Goal: Find specific page/section: Find specific page/section

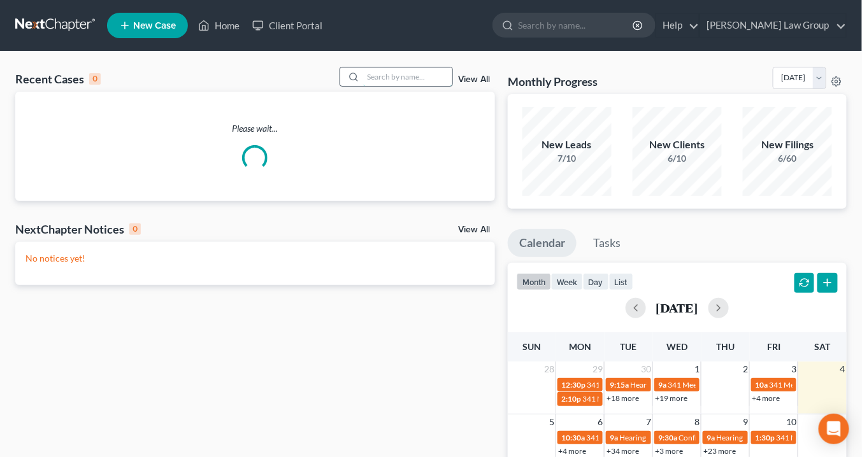
click at [382, 76] on input "search" at bounding box center [407, 77] width 89 height 18
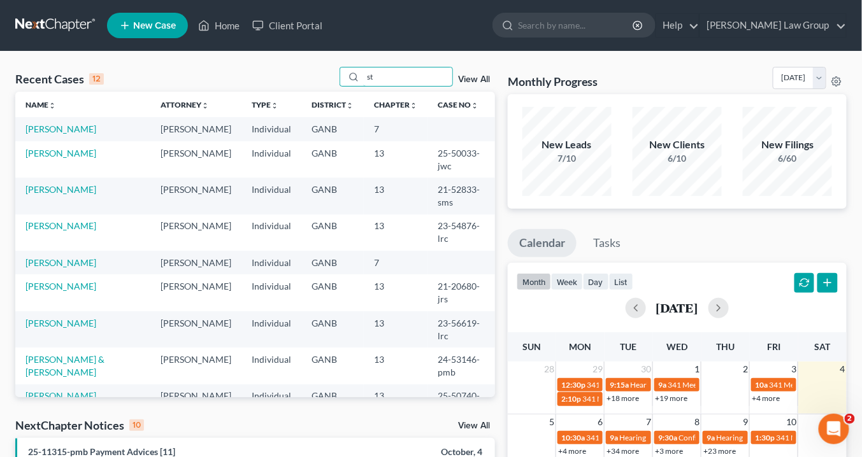
type input "s"
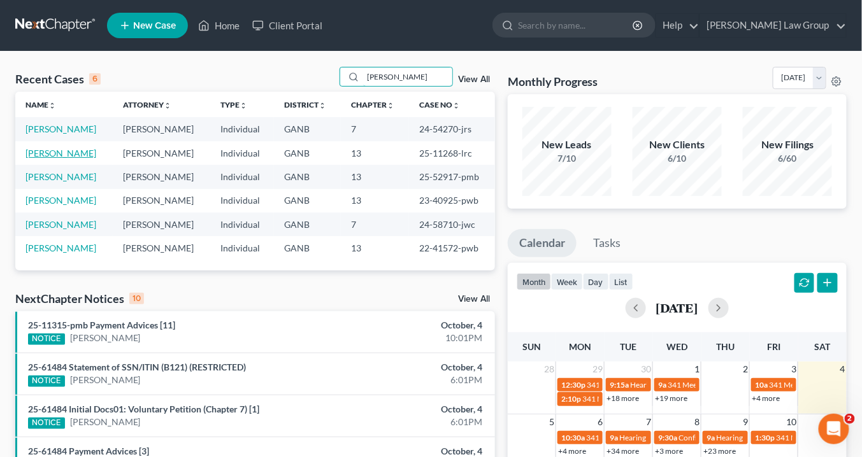
type input "[PERSON_NAME]"
click at [48, 152] on link "[PERSON_NAME]" at bounding box center [60, 153] width 71 height 11
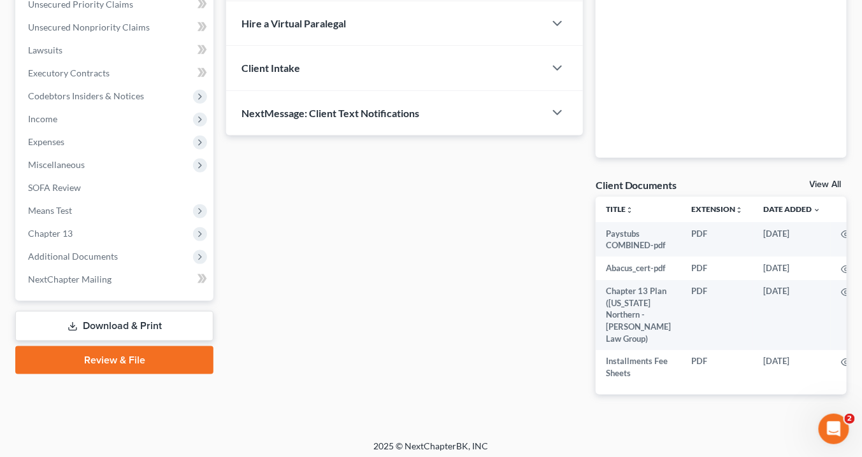
scroll to position [329, 0]
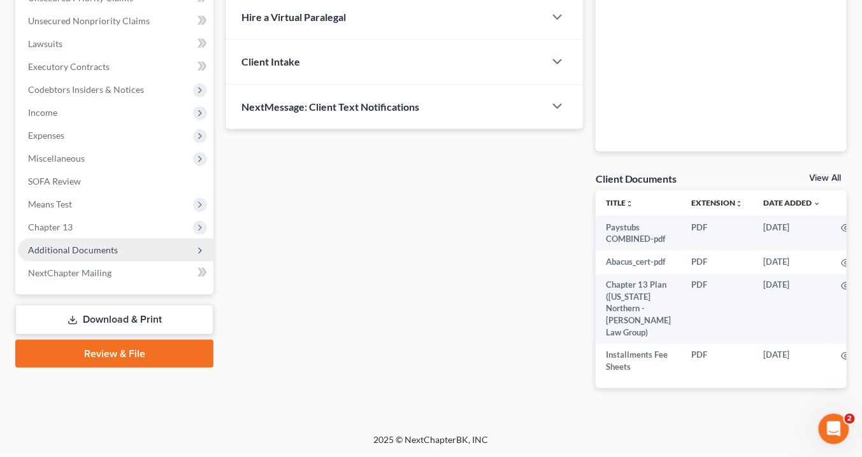
click at [87, 245] on span "Additional Documents" at bounding box center [73, 250] width 90 height 11
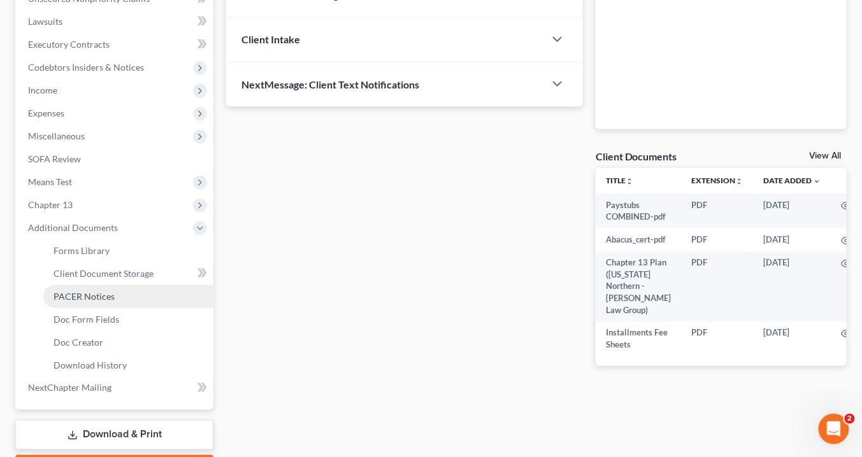
click at [110, 299] on span "PACER Notices" at bounding box center [84, 296] width 61 height 11
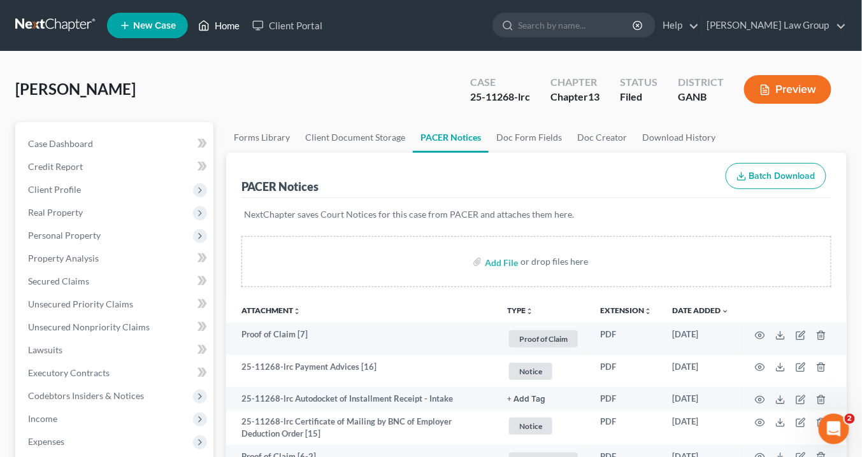
click at [228, 22] on link "Home" at bounding box center [219, 25] width 54 height 23
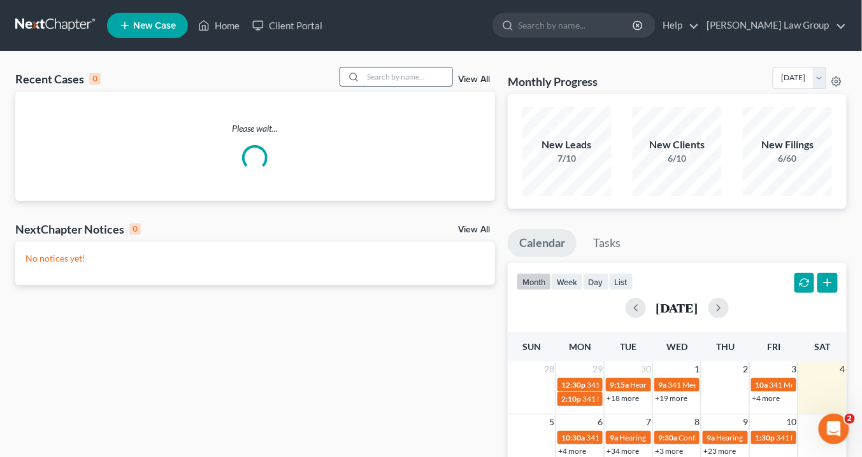
click at [406, 71] on input "search" at bounding box center [407, 77] width 89 height 18
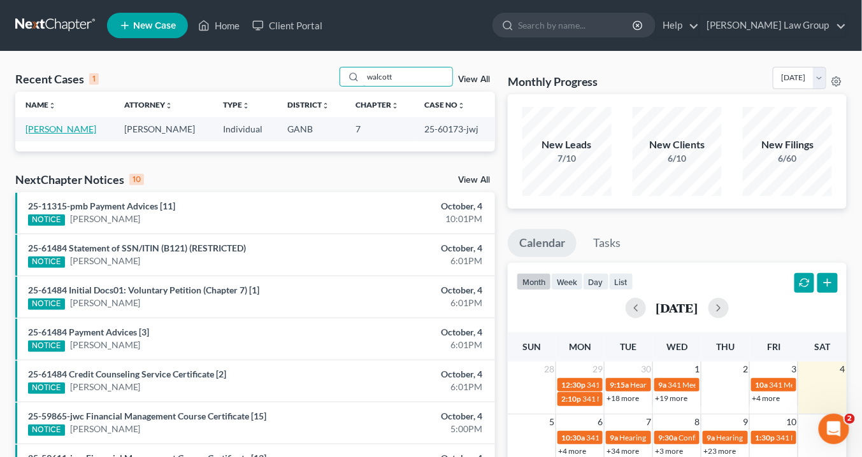
type input "walcott"
click at [72, 125] on link "[PERSON_NAME]" at bounding box center [60, 129] width 71 height 11
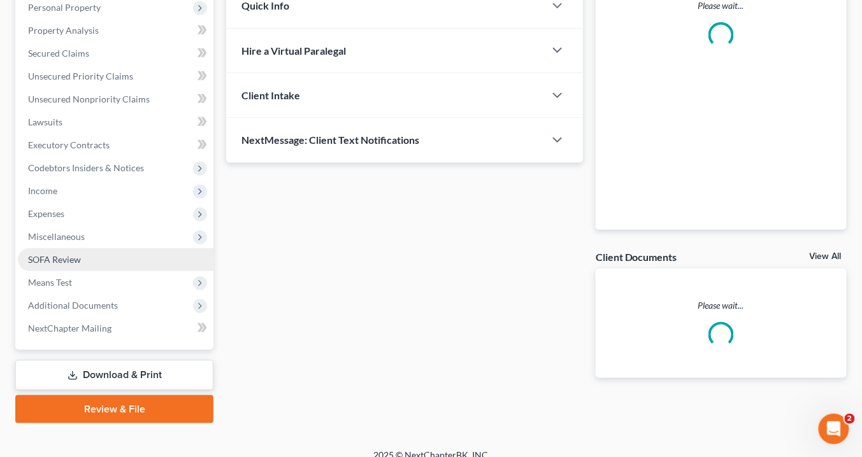
scroll to position [241, 0]
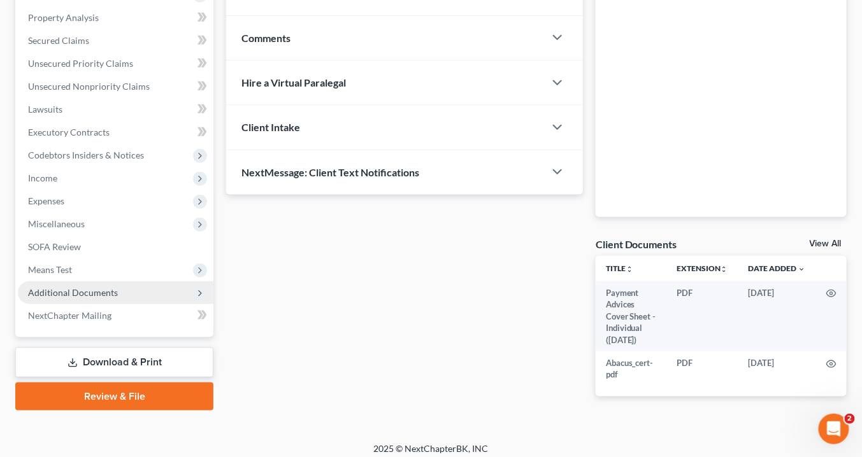
click at [110, 290] on span "Additional Documents" at bounding box center [73, 292] width 90 height 11
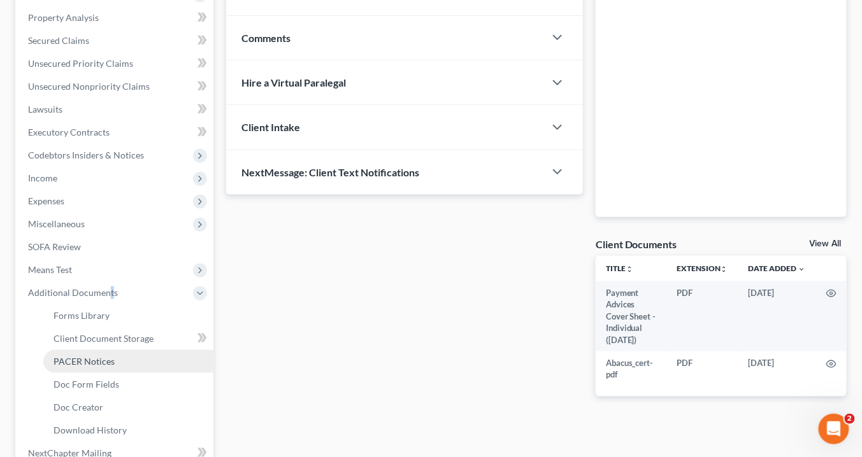
click at [115, 362] on link "PACER Notices" at bounding box center [128, 361] width 170 height 23
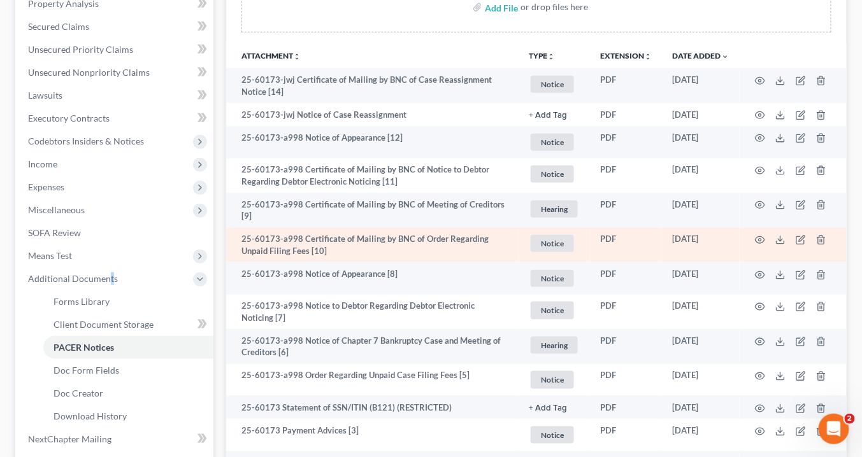
scroll to position [357, 0]
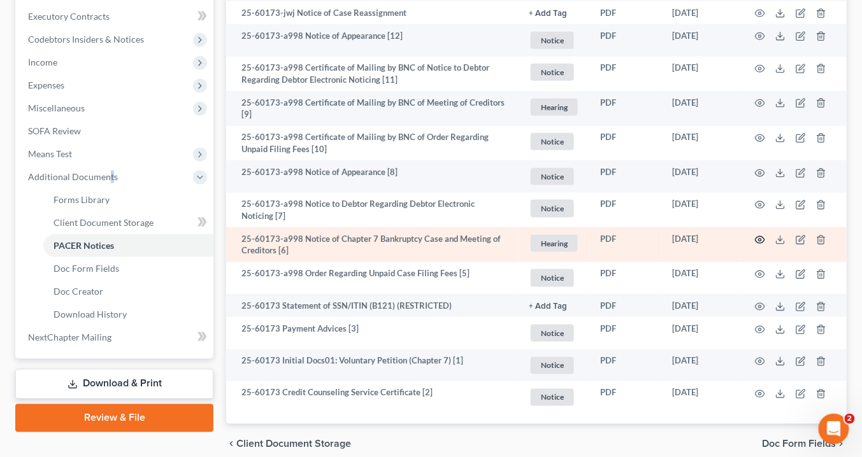
click at [759, 236] on icon "button" at bounding box center [760, 239] width 10 height 7
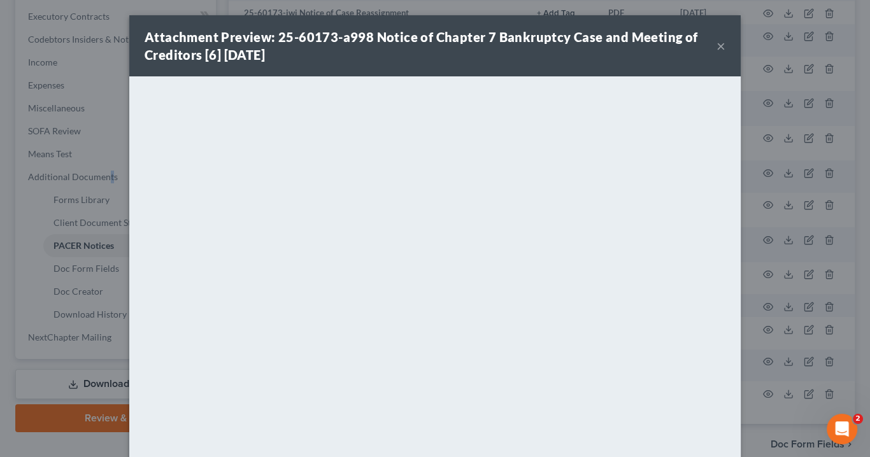
drag, startPoint x: 719, startPoint y: 46, endPoint x: 709, endPoint y: 34, distance: 16.3
click at [720, 47] on button "×" at bounding box center [721, 45] width 9 height 15
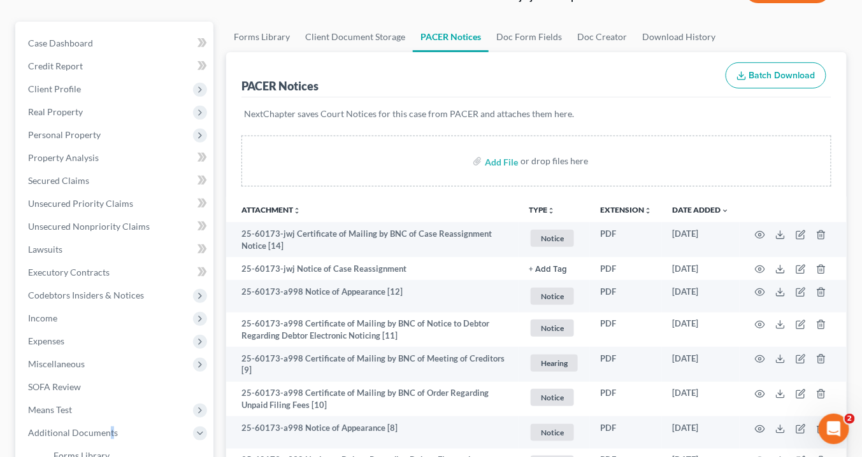
scroll to position [0, 0]
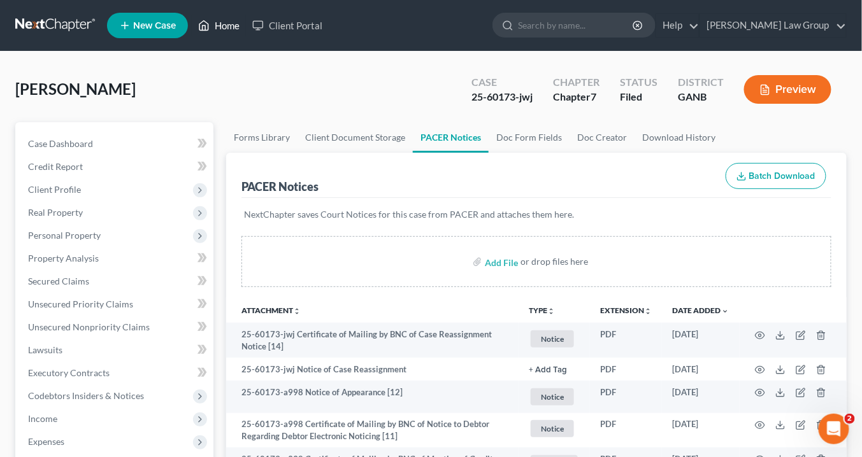
click at [226, 26] on link "Home" at bounding box center [219, 25] width 54 height 23
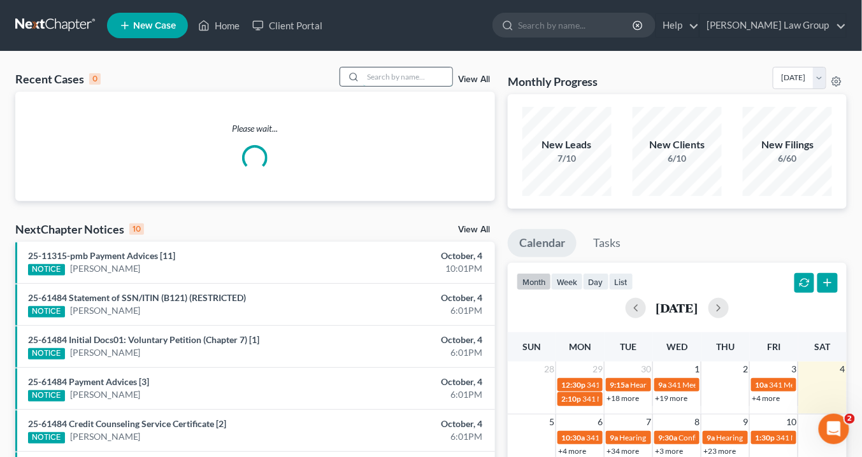
click at [403, 80] on input "search" at bounding box center [407, 77] width 89 height 18
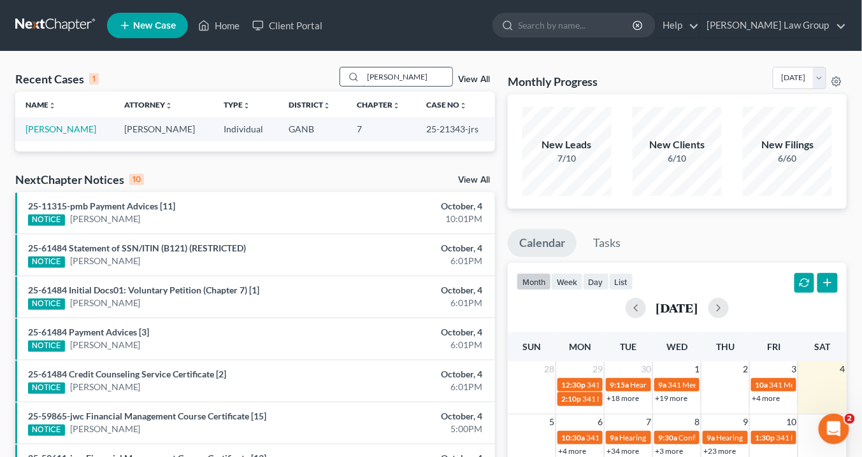
click at [415, 81] on input "[PERSON_NAME]" at bounding box center [407, 77] width 89 height 18
drag, startPoint x: 396, startPoint y: 76, endPoint x: 341, endPoint y: 69, distance: 55.3
click at [334, 69] on div "Recent Cases 1 [PERSON_NAME] View All" at bounding box center [255, 79] width 480 height 25
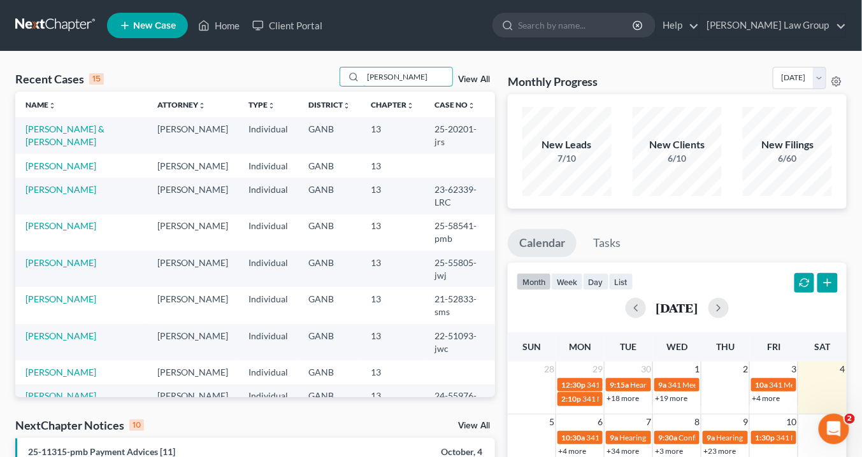
type input "[PERSON_NAME]"
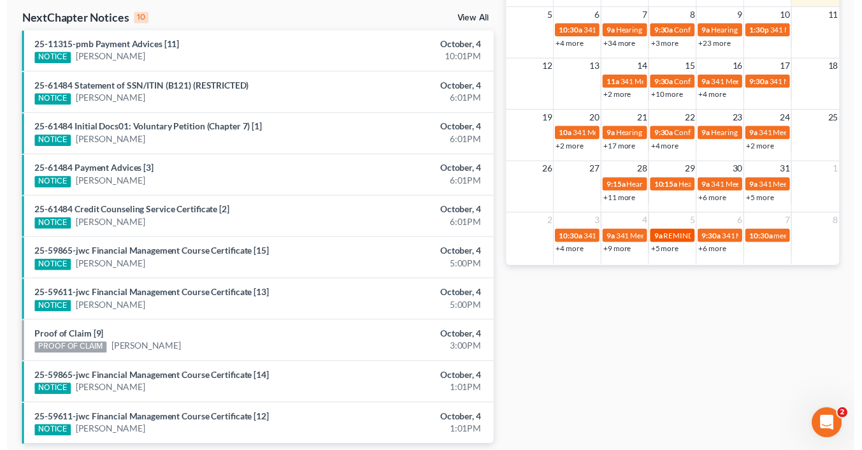
scroll to position [306, 0]
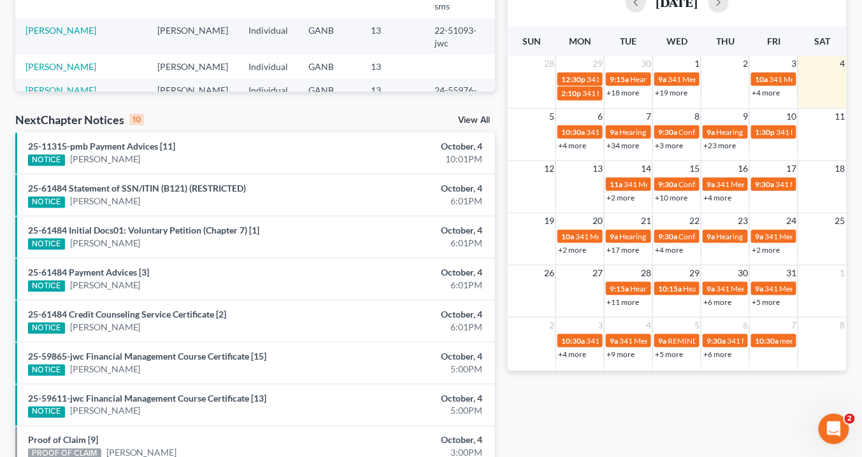
click at [569, 248] on link "+2 more" at bounding box center [572, 250] width 28 height 10
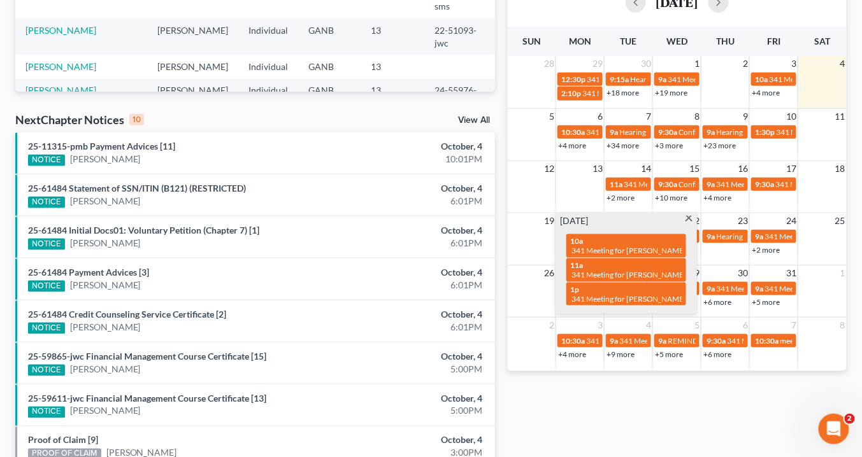
click at [689, 216] on span at bounding box center [689, 220] width 10 height 8
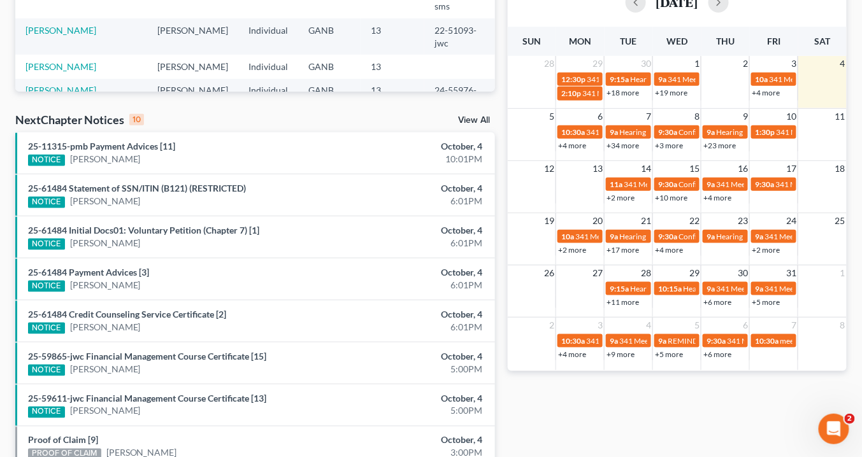
click at [613, 250] on link "+17 more" at bounding box center [622, 250] width 32 height 10
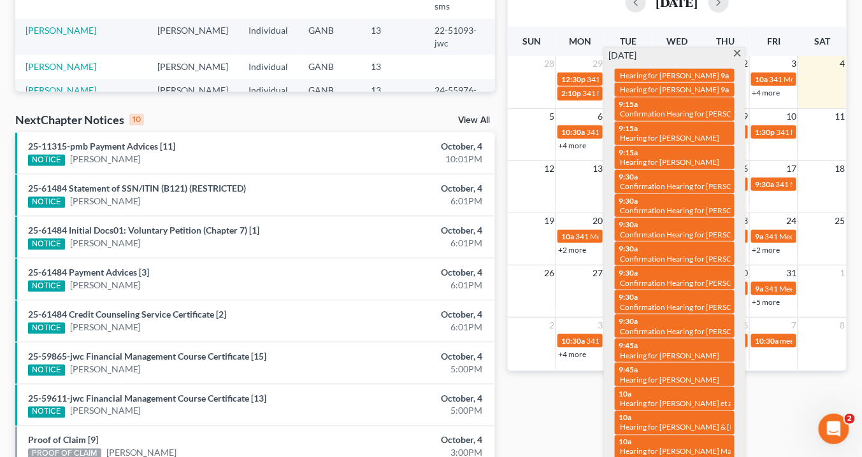
click at [736, 52] on span at bounding box center [737, 54] width 10 height 8
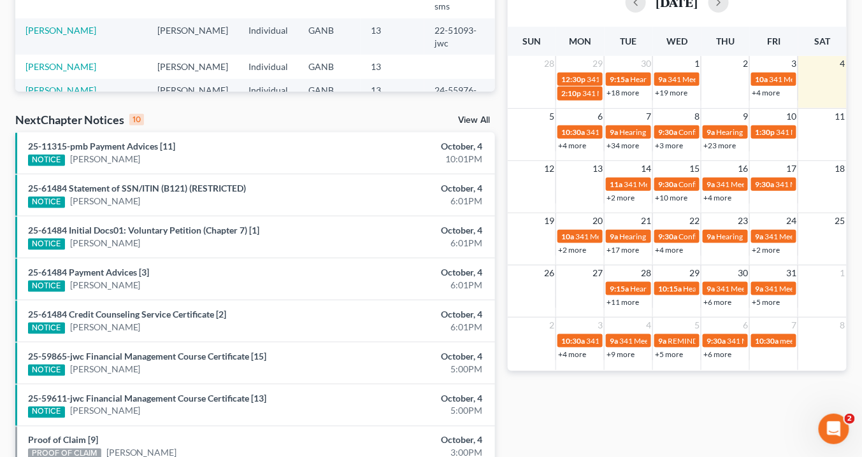
click at [659, 247] on link "+4 more" at bounding box center [669, 250] width 28 height 10
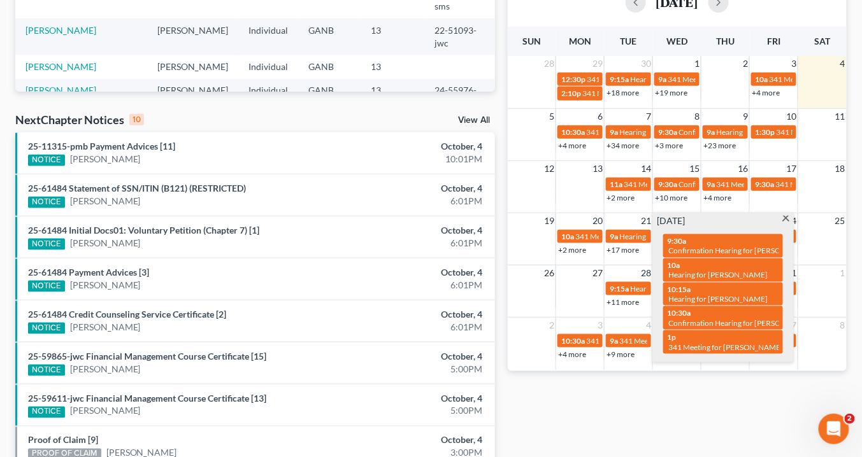
click at [783, 217] on span at bounding box center [786, 220] width 10 height 8
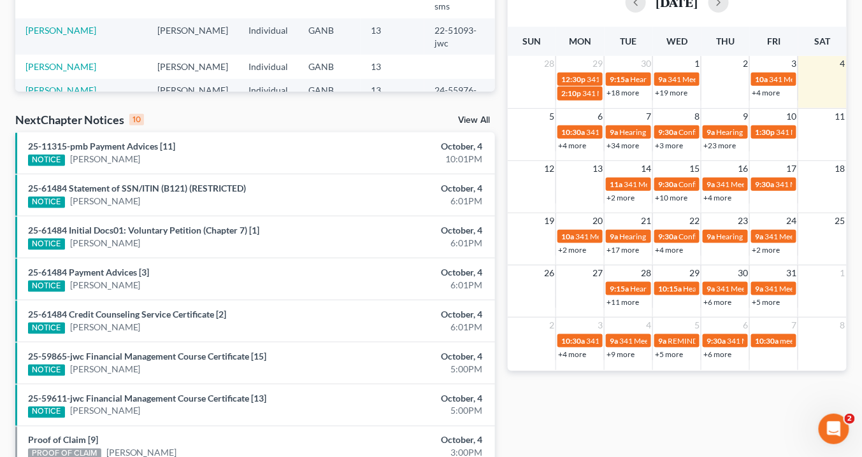
click at [760, 248] on link "+2 more" at bounding box center [766, 250] width 28 height 10
